Goal: Task Accomplishment & Management: Manage account settings

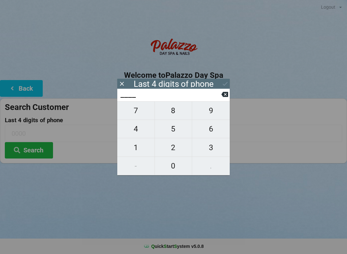
click at [175, 132] on span "5" at bounding box center [173, 129] width 37 height 14
type input "5___"
click at [172, 168] on span "0" at bounding box center [173, 166] width 37 height 14
type input "50__"
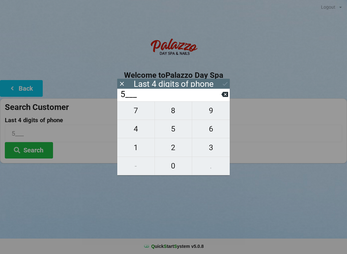
type input "50__"
click at [145, 151] on span "1" at bounding box center [135, 148] width 37 height 14
type input "501_"
click at [181, 172] on span "0" at bounding box center [173, 166] width 37 height 14
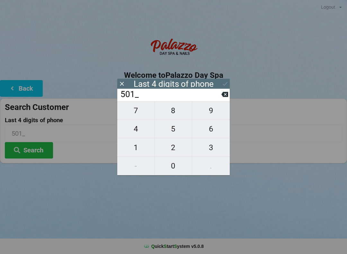
type input "5010"
click at [220, 84] on div "Last 4 digits of phone" at bounding box center [173, 84] width 113 height 10
click at [224, 86] on icon at bounding box center [225, 83] width 7 height 7
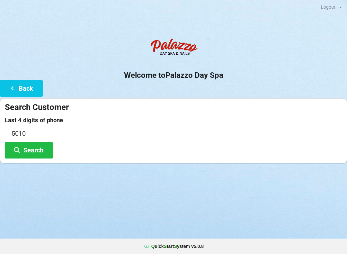
click at [38, 147] on button "Search" at bounding box center [29, 150] width 48 height 16
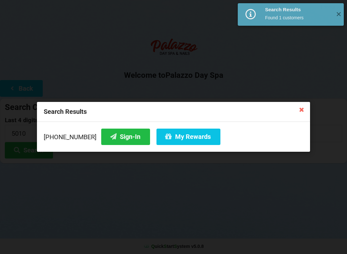
click at [117, 132] on button "Sign-In" at bounding box center [125, 137] width 49 height 16
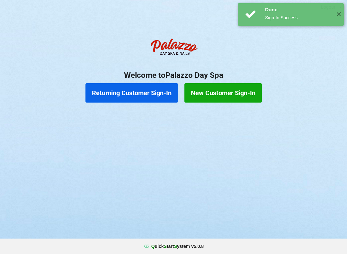
click at [161, 96] on button "Returning Customer Sign-In" at bounding box center [132, 92] width 93 height 19
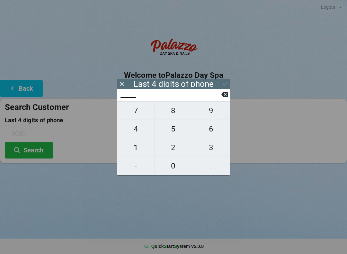
click at [181, 128] on span "5" at bounding box center [173, 129] width 37 height 14
type input "5___"
click at [175, 167] on span "0" at bounding box center [173, 166] width 37 height 14
type input "50__"
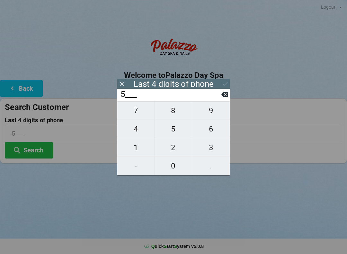
type input "50__"
click at [140, 150] on span "1" at bounding box center [135, 148] width 37 height 14
type input "501_"
click at [178, 169] on span "0" at bounding box center [173, 166] width 37 height 14
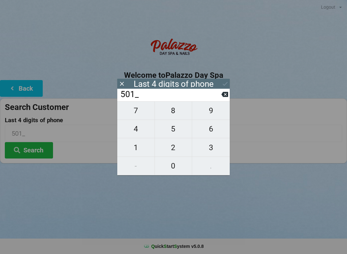
type input "5010"
click at [223, 85] on icon at bounding box center [225, 83] width 7 height 7
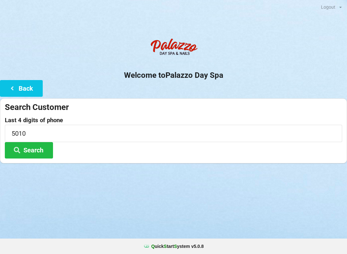
click at [44, 149] on button "Search" at bounding box center [29, 150] width 48 height 16
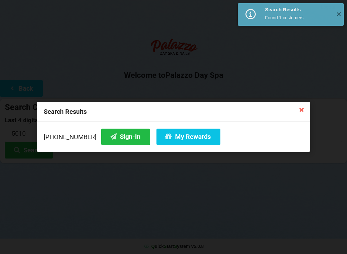
click at [174, 136] on button "My Rewards" at bounding box center [189, 137] width 64 height 16
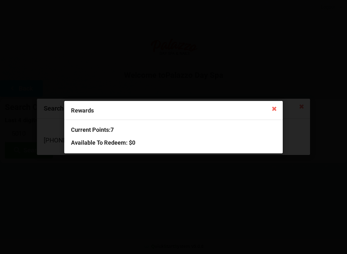
click at [273, 109] on icon at bounding box center [274, 108] width 10 height 10
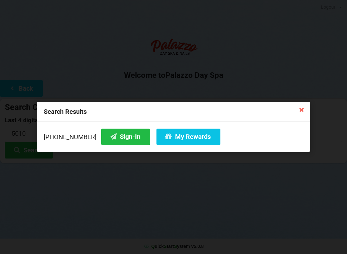
click at [305, 110] on icon at bounding box center [302, 109] width 10 height 10
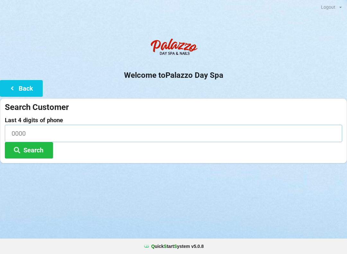
click at [141, 131] on input at bounding box center [174, 133] width 338 height 17
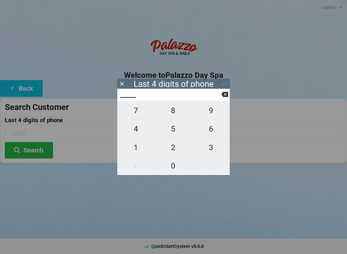
click at [139, 131] on span "4" at bounding box center [135, 129] width 37 height 14
type input "4___"
click at [222, 97] on icon at bounding box center [224, 94] width 7 height 5
type input "____"
click at [176, 148] on span "2" at bounding box center [173, 148] width 37 height 14
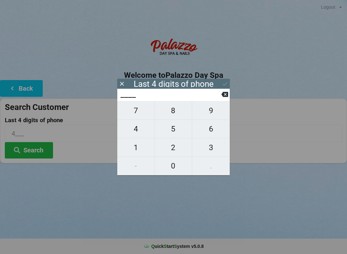
type input "2___"
click at [141, 146] on span "1" at bounding box center [135, 148] width 37 height 14
type input "21__"
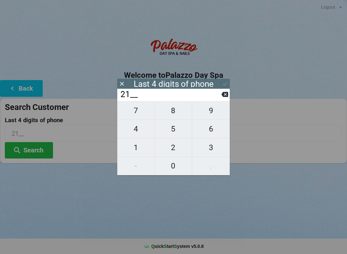
click at [216, 125] on span "6" at bounding box center [211, 129] width 38 height 14
type input "216_"
click at [178, 162] on span "0" at bounding box center [173, 166] width 37 height 14
type input "2160"
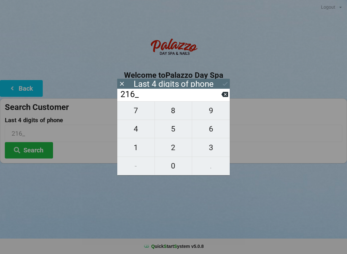
type input "2160"
click at [222, 83] on icon at bounding box center [225, 83] width 7 height 7
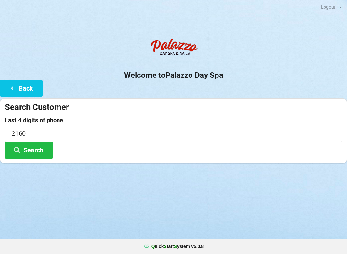
click at [35, 150] on button "Search" at bounding box center [29, 150] width 48 height 16
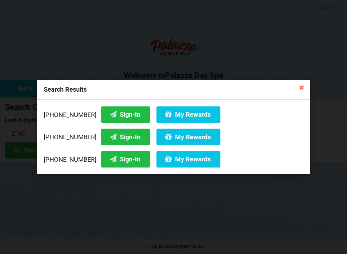
click at [124, 135] on button "Sign-In" at bounding box center [125, 137] width 49 height 16
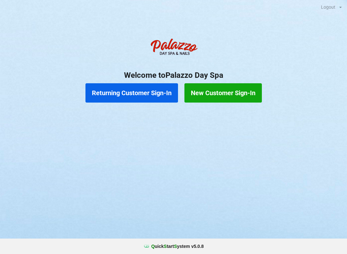
click at [142, 88] on button "Returning Customer Sign-In" at bounding box center [132, 92] width 93 height 19
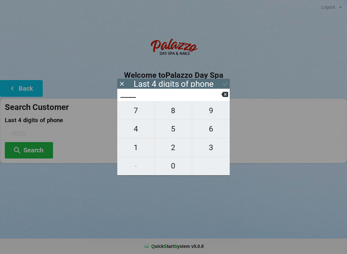
click at [142, 127] on span "4" at bounding box center [135, 129] width 37 height 14
type input "4___"
click at [216, 135] on span "6" at bounding box center [211, 129] width 38 height 14
type input "46__"
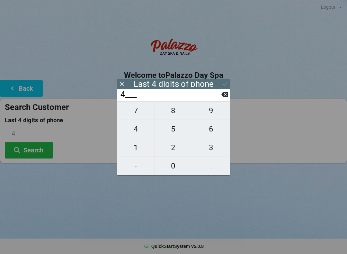
type input "46__"
click at [178, 149] on span "2" at bounding box center [173, 148] width 37 height 14
type input "462_"
click at [212, 130] on span "6" at bounding box center [211, 129] width 38 height 14
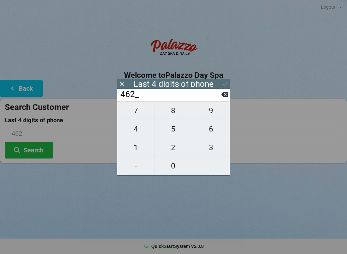
type input "4626"
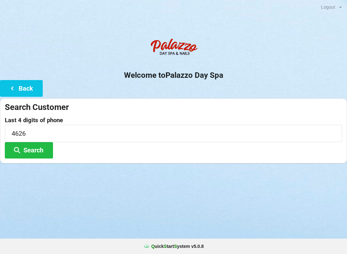
click at [36, 145] on button "Search" at bounding box center [29, 150] width 48 height 16
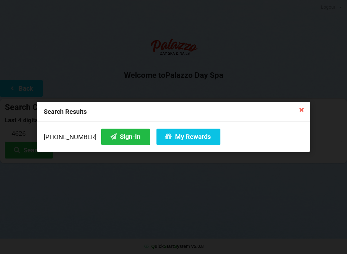
click at [115, 143] on button "Sign-In" at bounding box center [125, 137] width 49 height 16
